Goal: Information Seeking & Learning: Find specific fact

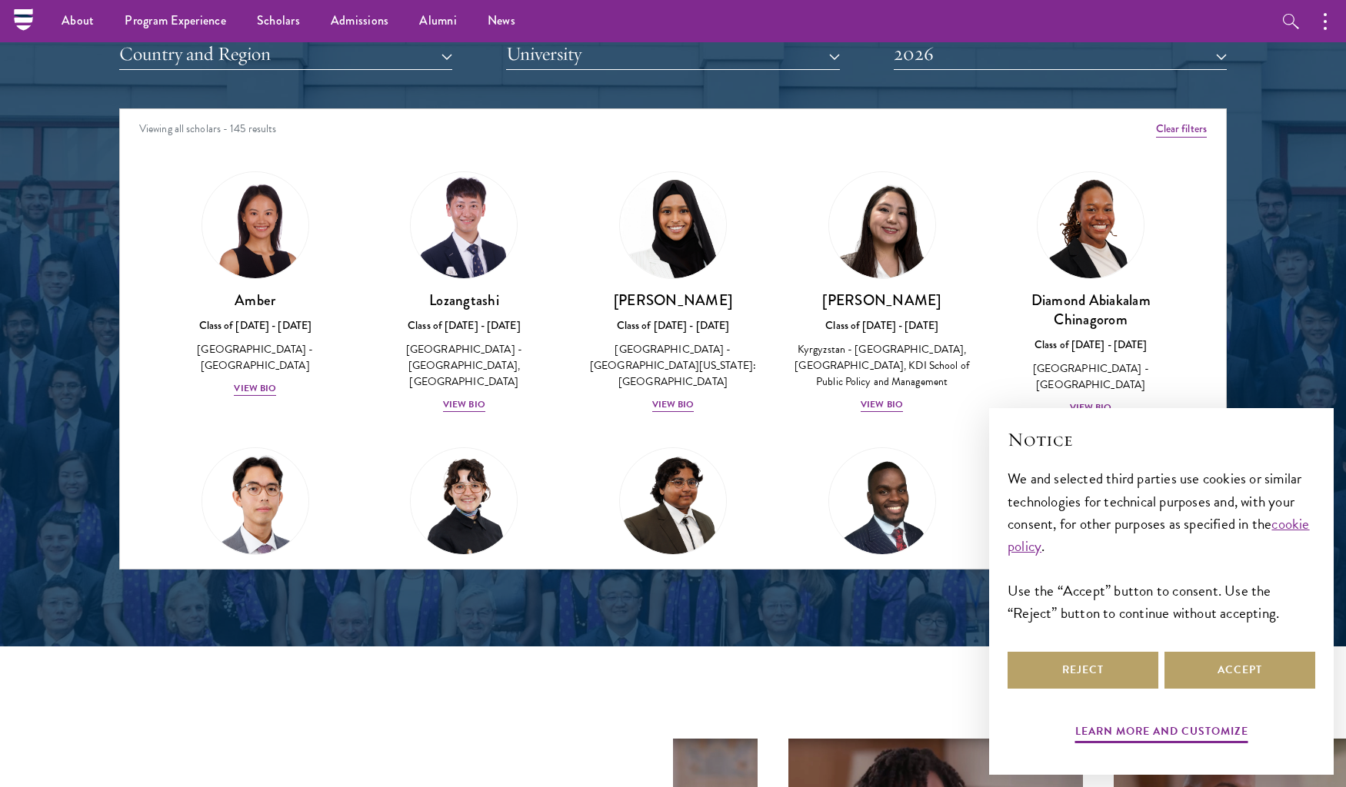
scroll to position [1905, 0]
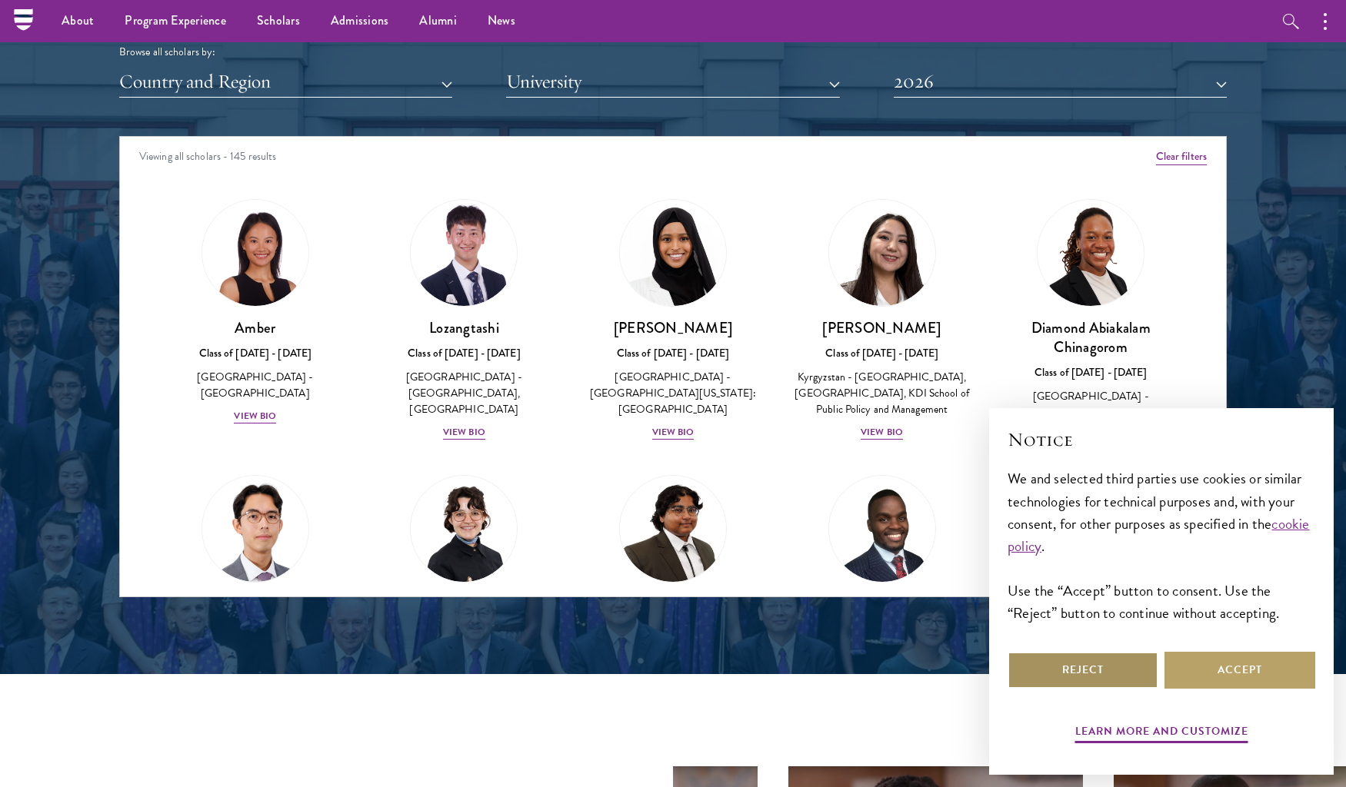
click at [1079, 664] on button "Reject" at bounding box center [1082, 670] width 151 height 37
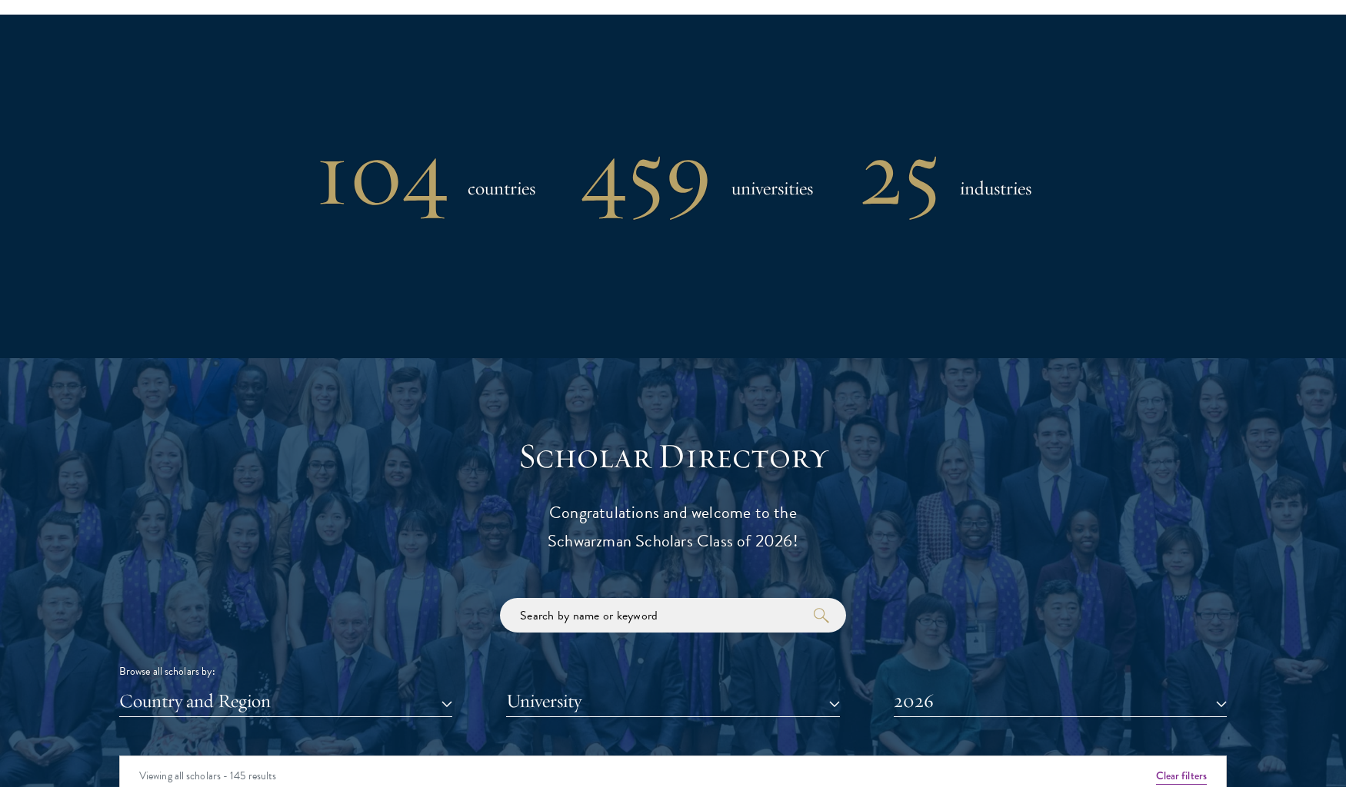
scroll to position [1293, 0]
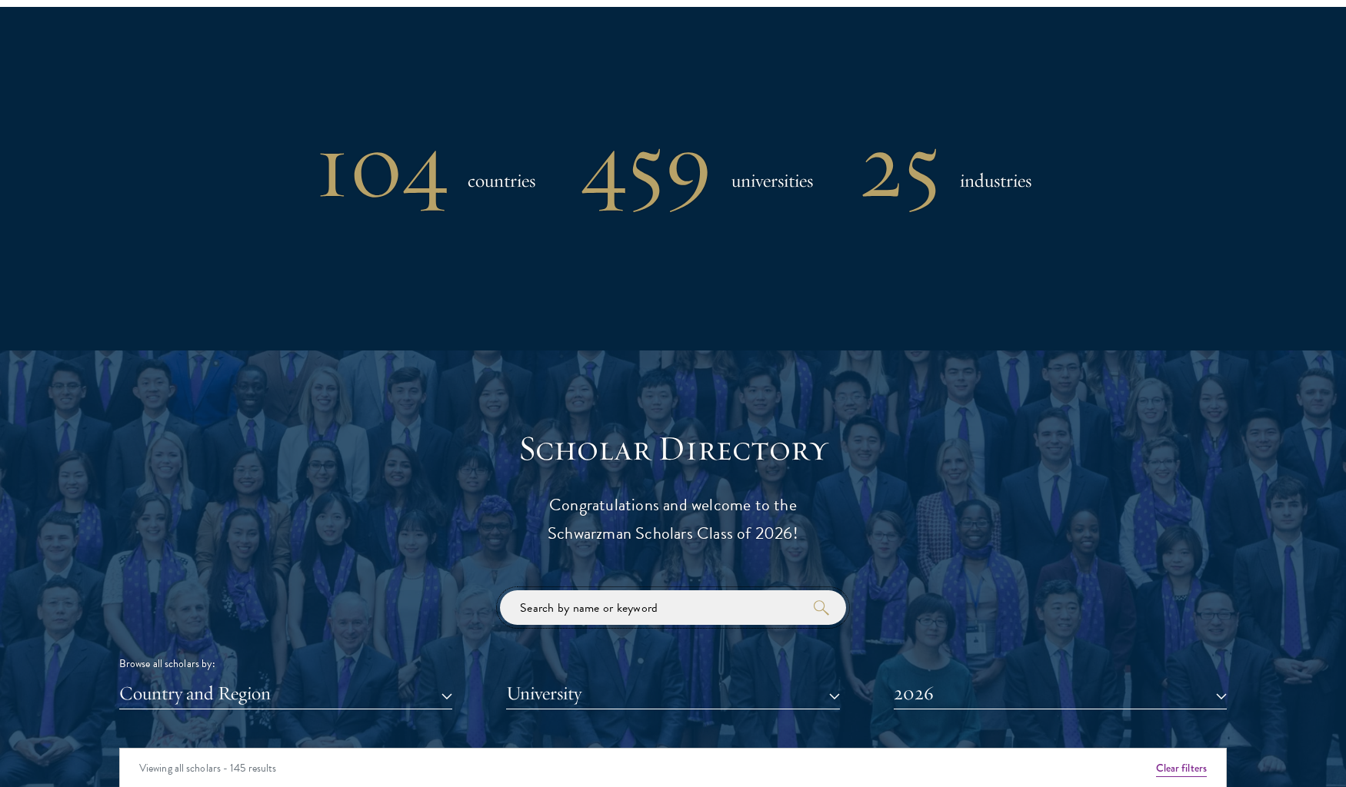
click at [712, 611] on input "search" at bounding box center [673, 608] width 346 height 35
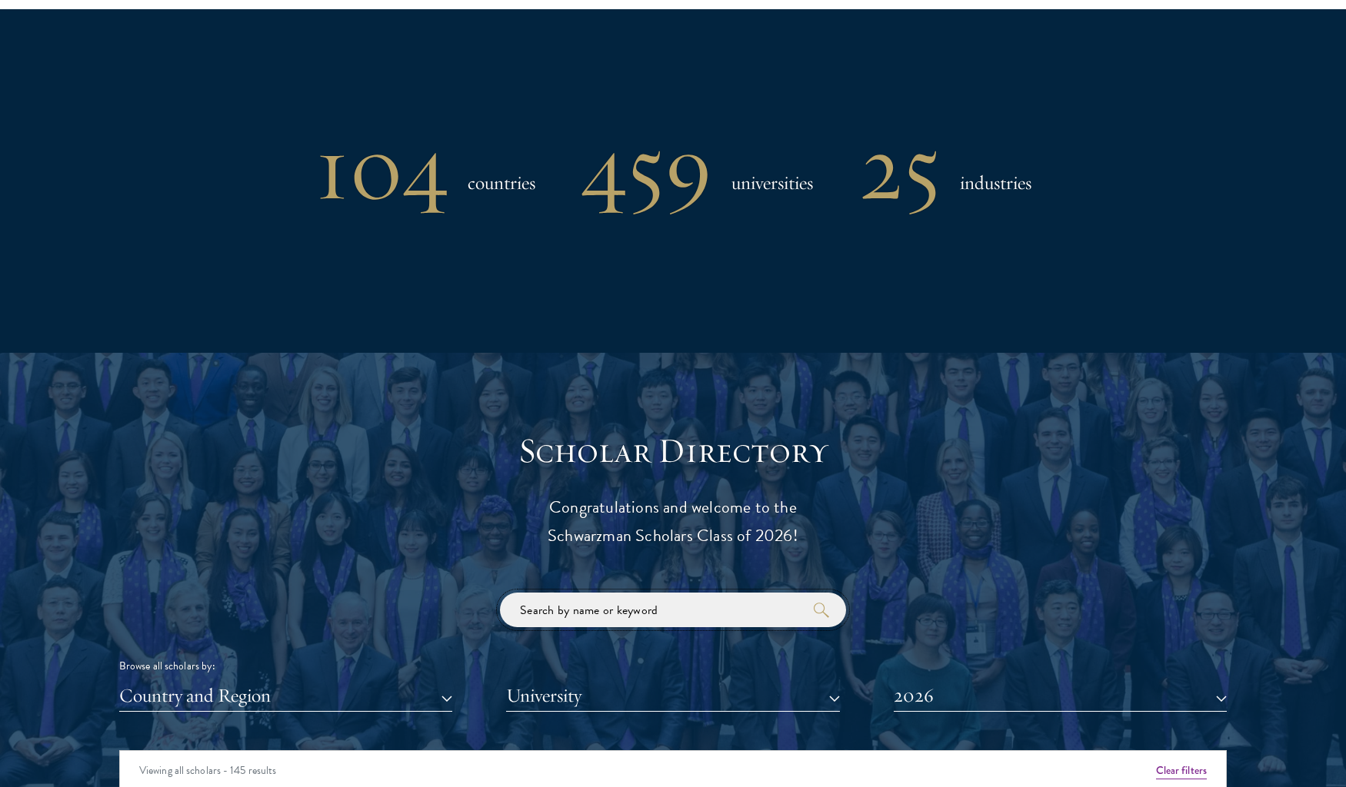
scroll to position [1290, 0]
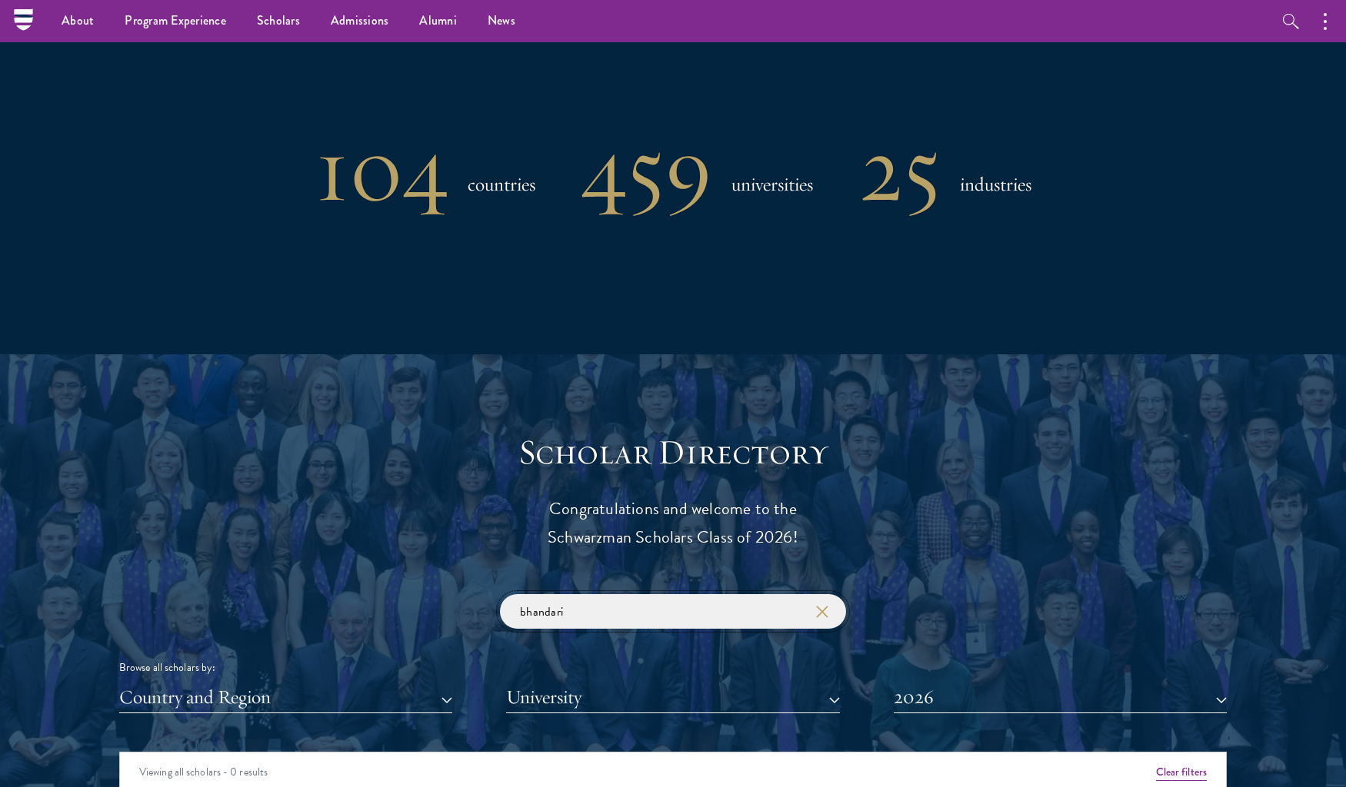
type input "bhandari"
click button "submit" at bounding box center [0, 0] width 0 height 0
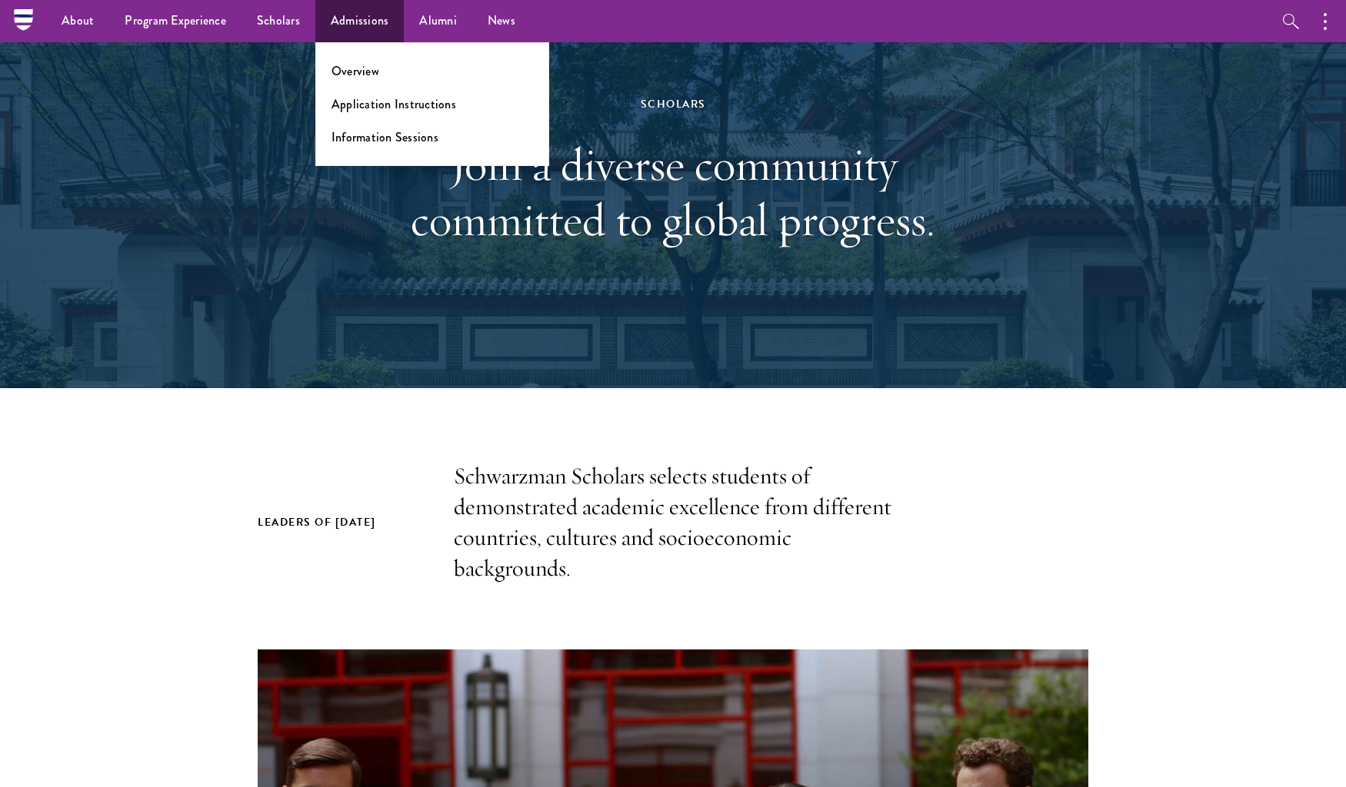
scroll to position [85, 0]
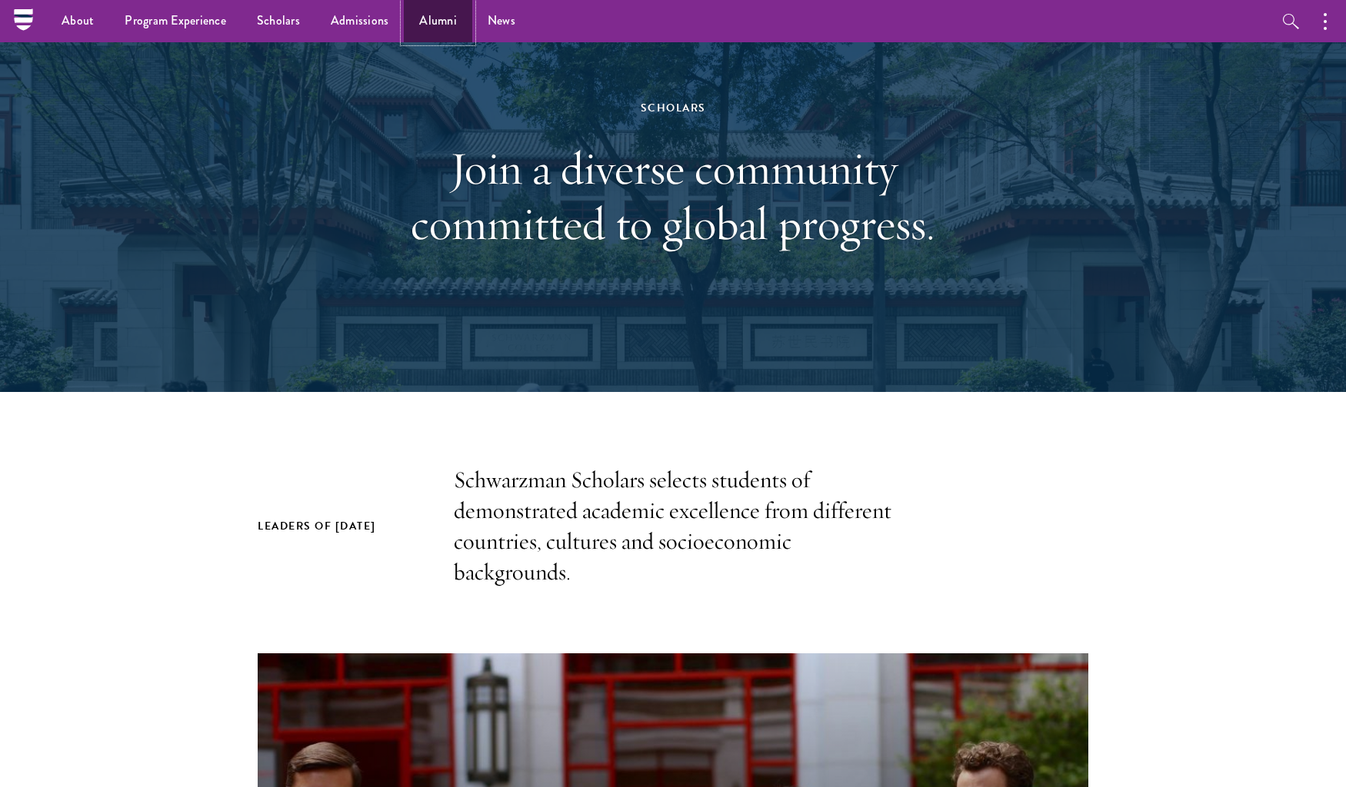
click at [438, 16] on link "Alumni" at bounding box center [438, 21] width 68 height 42
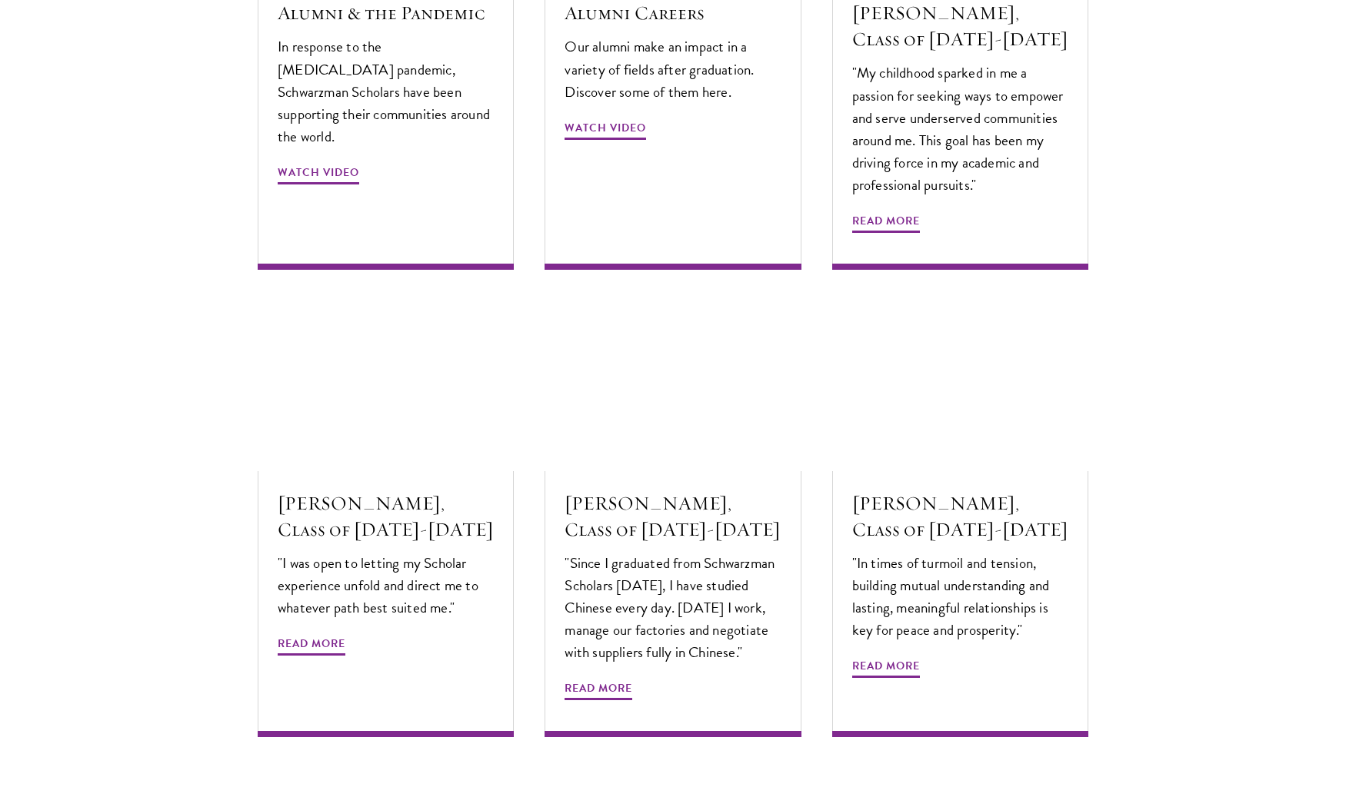
scroll to position [5754, 0]
